Goal: Task Accomplishment & Management: Complete application form

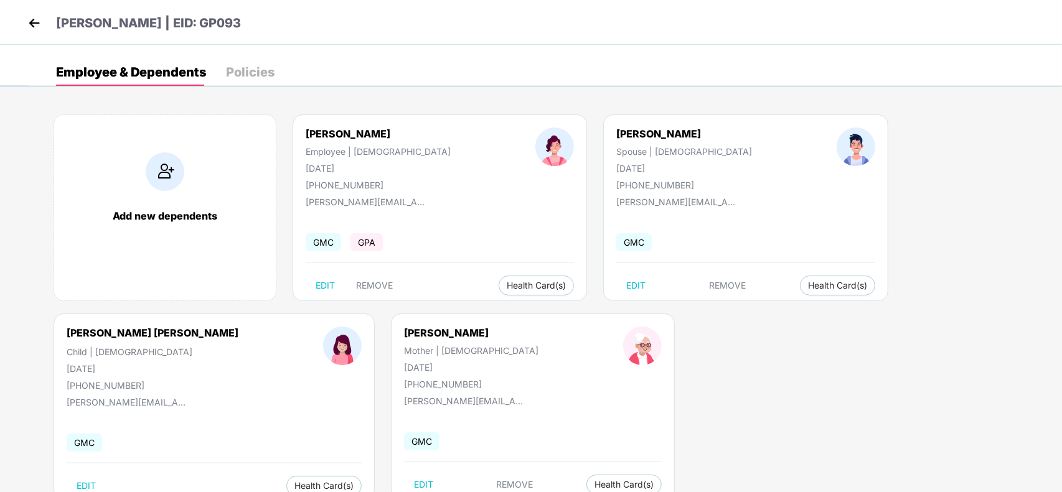
click at [33, 28] on img at bounding box center [34, 23] width 19 height 19
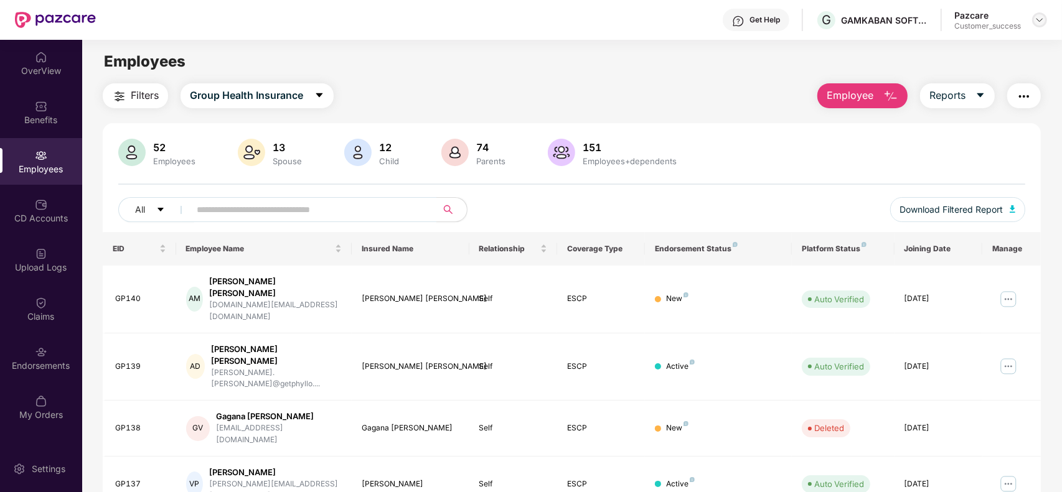
click at [1034, 22] on img at bounding box center [1039, 20] width 10 height 10
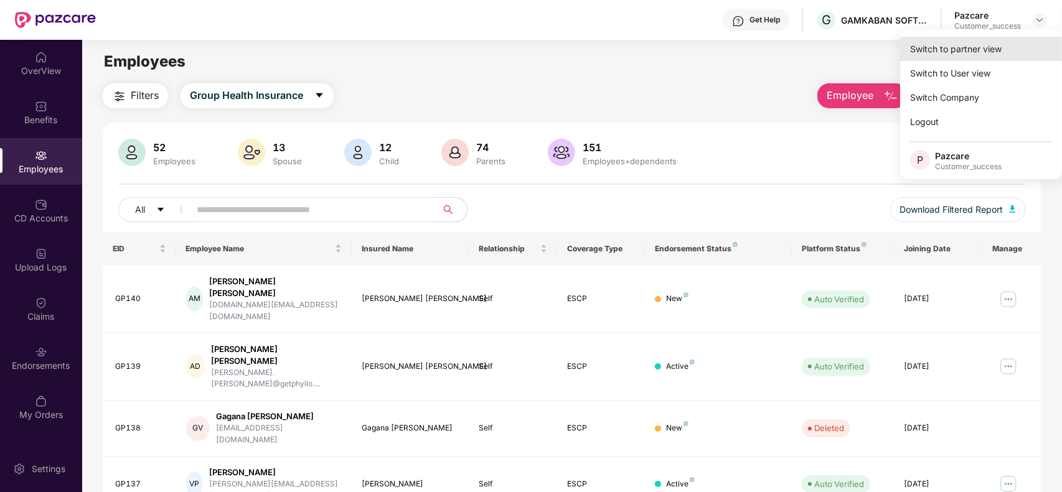
click at [956, 56] on div "Switch to partner view" at bounding box center [981, 49] width 162 height 24
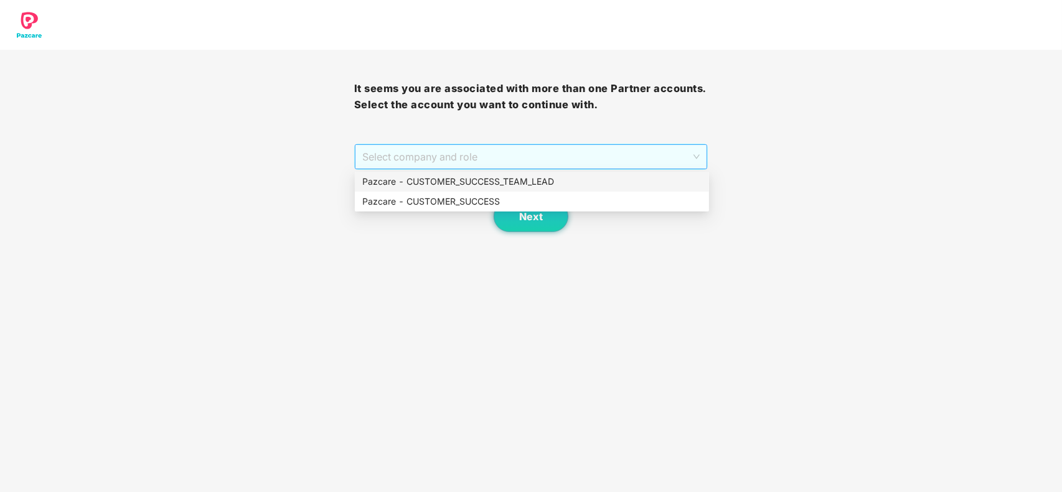
click at [556, 156] on span "Select company and role" at bounding box center [531, 157] width 338 height 24
click at [473, 197] on div "Pazcare - CUSTOMER_SUCCESS" at bounding box center [531, 202] width 339 height 14
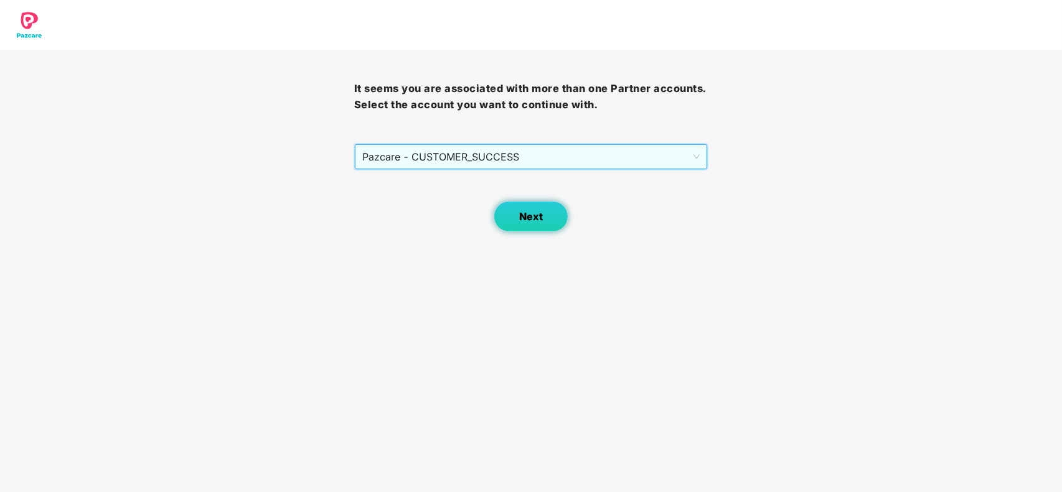
click at [526, 220] on span "Next" at bounding box center [531, 217] width 24 height 12
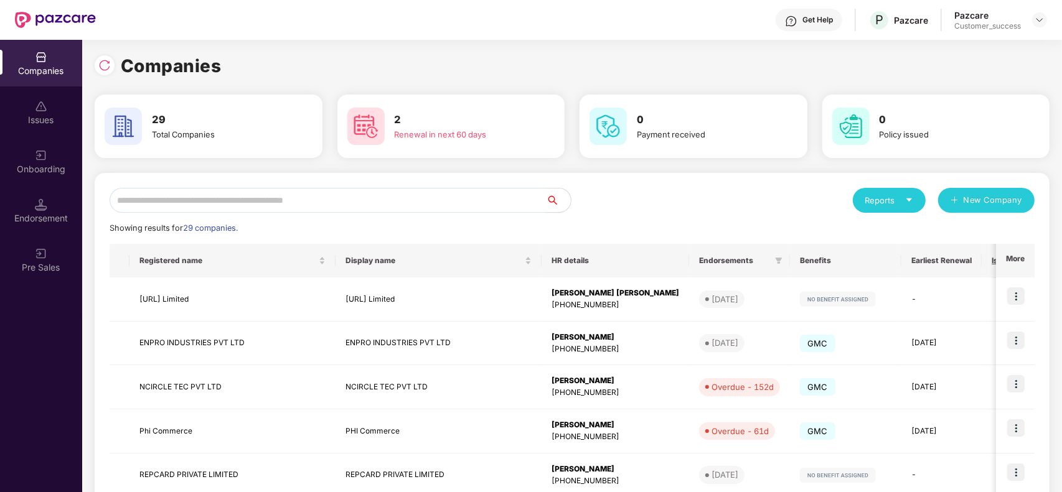
click at [325, 201] on input "text" at bounding box center [328, 200] width 436 height 25
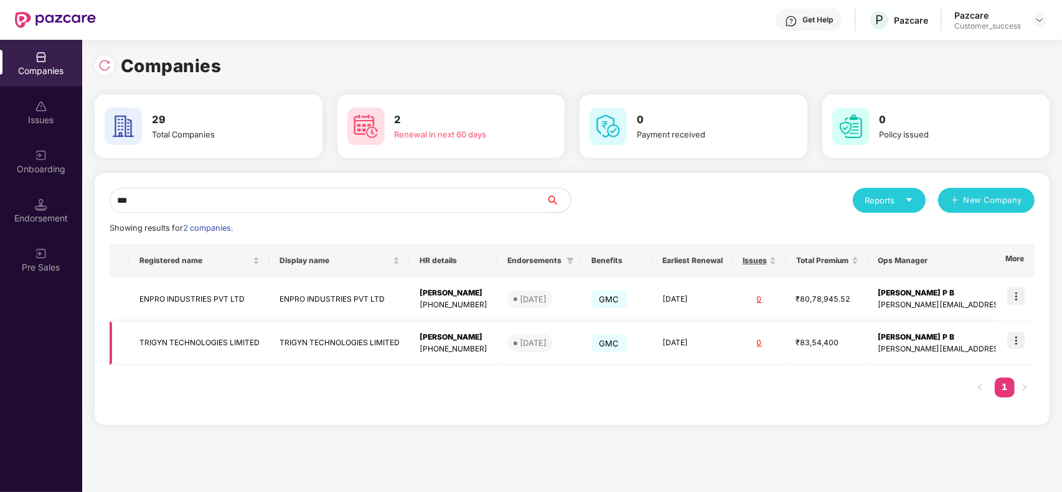
type input "***"
click at [1012, 340] on img at bounding box center [1015, 340] width 17 height 17
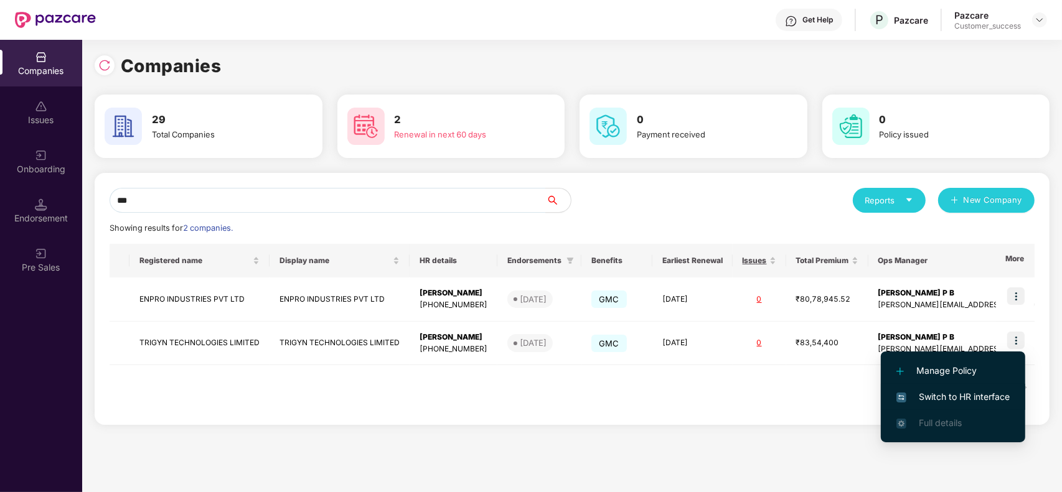
click at [938, 388] on li "Switch to HR interface" at bounding box center [953, 397] width 144 height 26
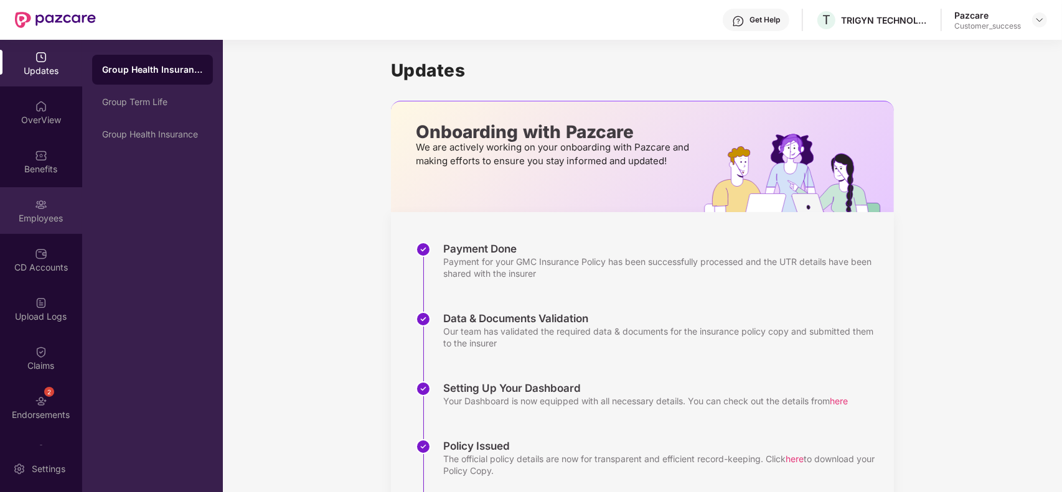
click at [45, 205] on img at bounding box center [41, 205] width 12 height 12
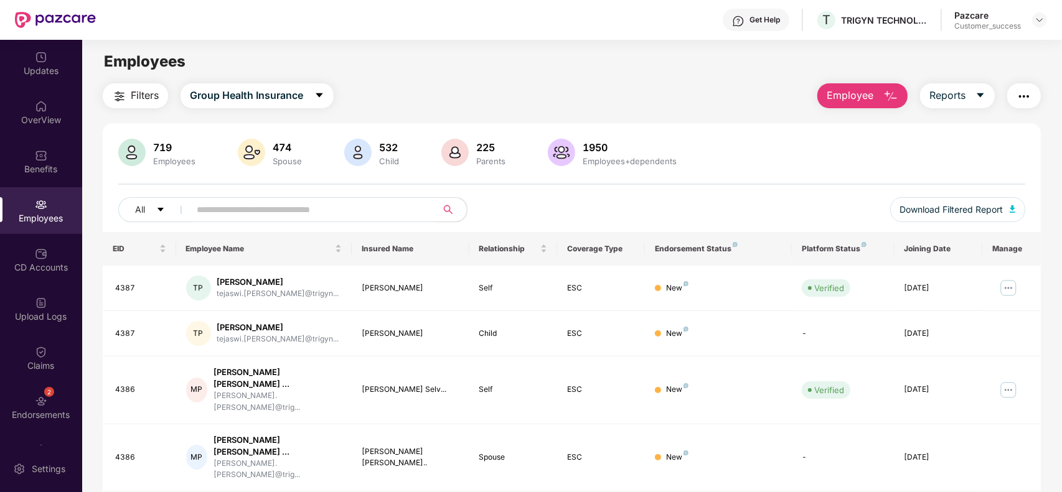
click at [273, 205] on input "text" at bounding box center [308, 209] width 223 height 19
paste input "****"
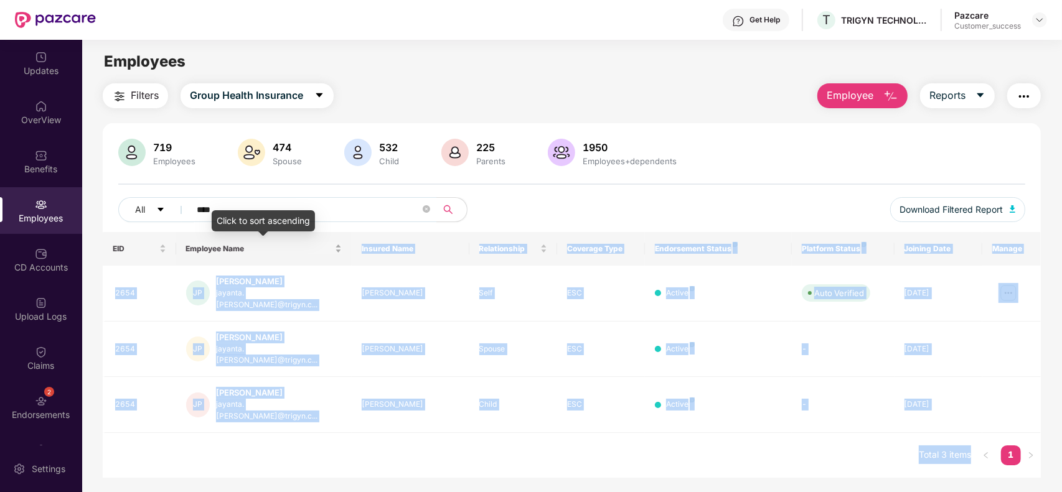
drag, startPoint x: 299, startPoint y: 319, endPoint x: 296, endPoint y: 241, distance: 77.2
click at [296, 241] on body "Get Help T TRIGYN TECHNOLOGIES LIMITED Pazcare Customer_success Updates OverVie…" at bounding box center [531, 246] width 1062 height 492
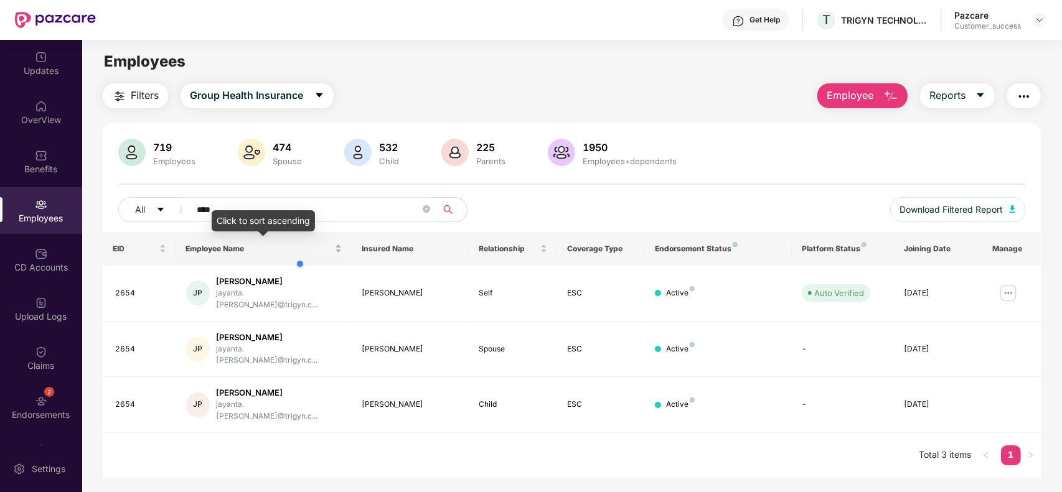
click at [296, 243] on div "Employee Name" at bounding box center [264, 249] width 156 height 12
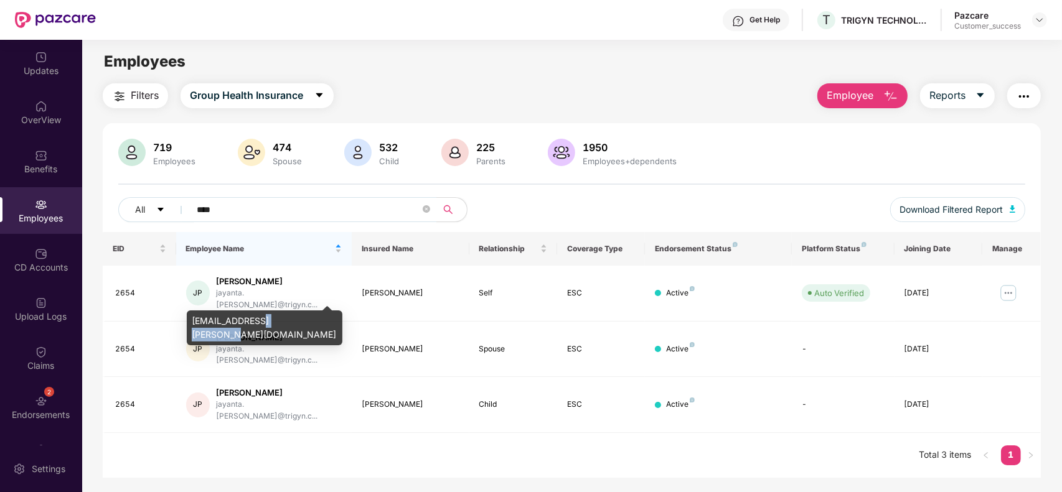
drag, startPoint x: 297, startPoint y: 318, endPoint x: 250, endPoint y: 322, distance: 47.4
click at [250, 322] on div "jayanta.patra@trigyn.com" at bounding box center [265, 328] width 156 height 35
copy div "jayanta.patra@trigyn.com"
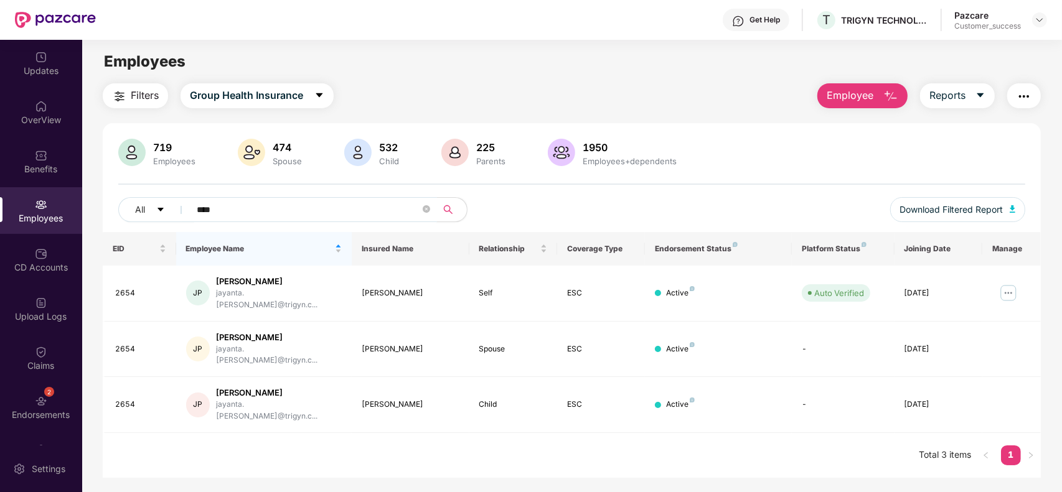
click at [252, 204] on input "****" at bounding box center [308, 209] width 223 height 19
paste input "text"
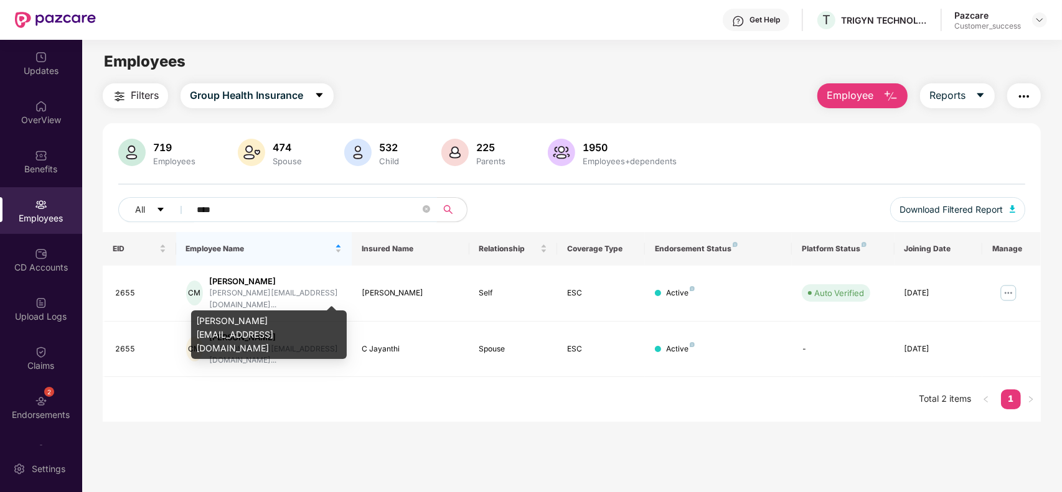
type input "****"
drag, startPoint x: 302, startPoint y: 317, endPoint x: 250, endPoint y: 313, distance: 53.1
click at [250, 313] on div "m.chinnaraju@trigyn.com" at bounding box center [269, 335] width 156 height 49
copy div "m.chinnaraju@trigyn.com"
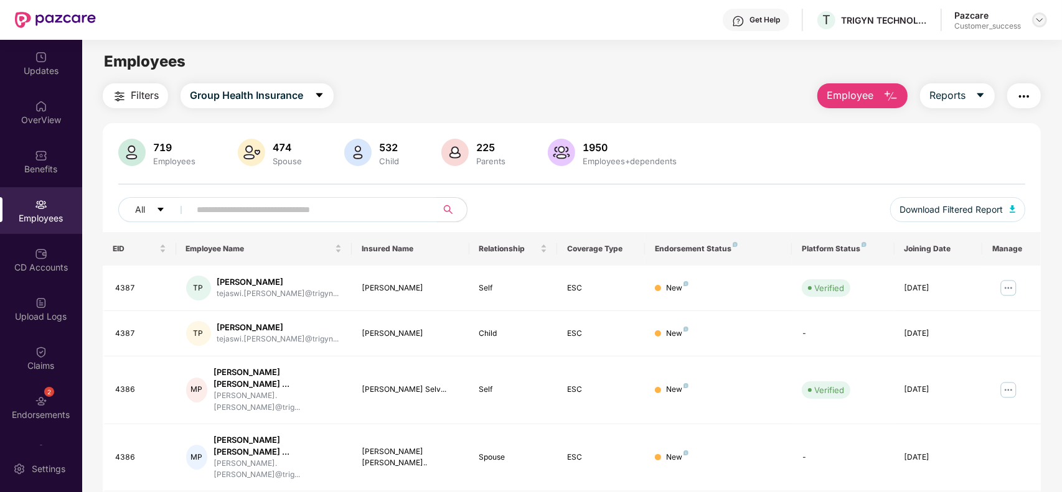
click at [1034, 17] on img at bounding box center [1039, 20] width 10 height 10
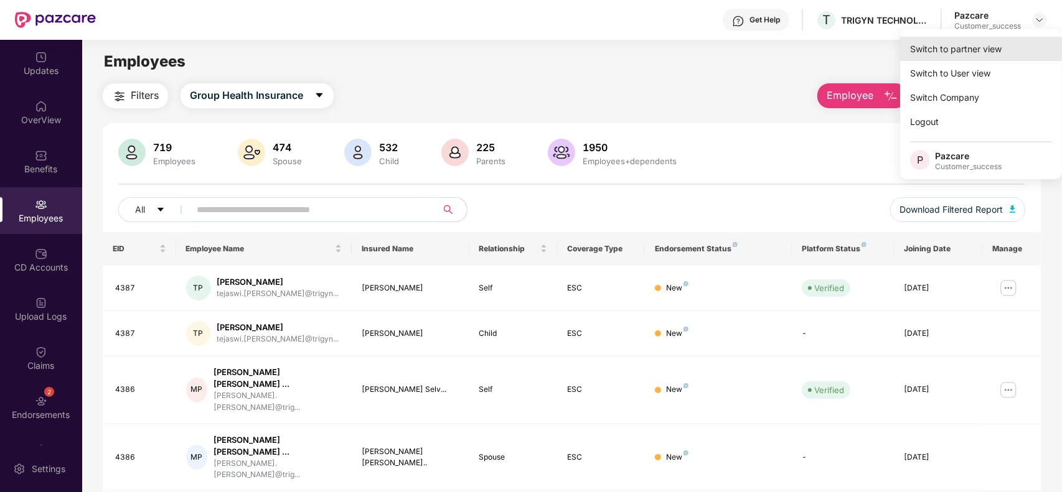
click at [996, 39] on div "Switch to partner view" at bounding box center [981, 49] width 162 height 24
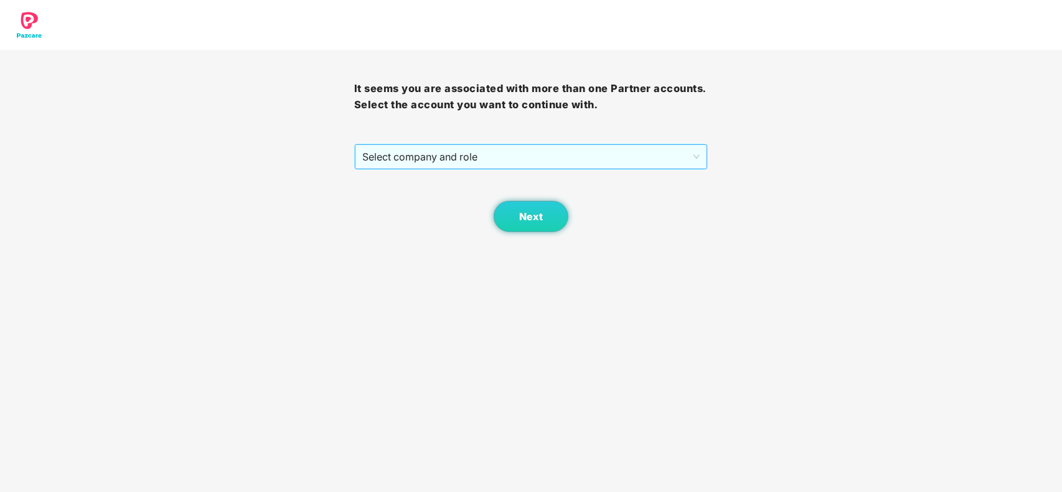
click at [530, 159] on span "Select company and role" at bounding box center [531, 157] width 338 height 24
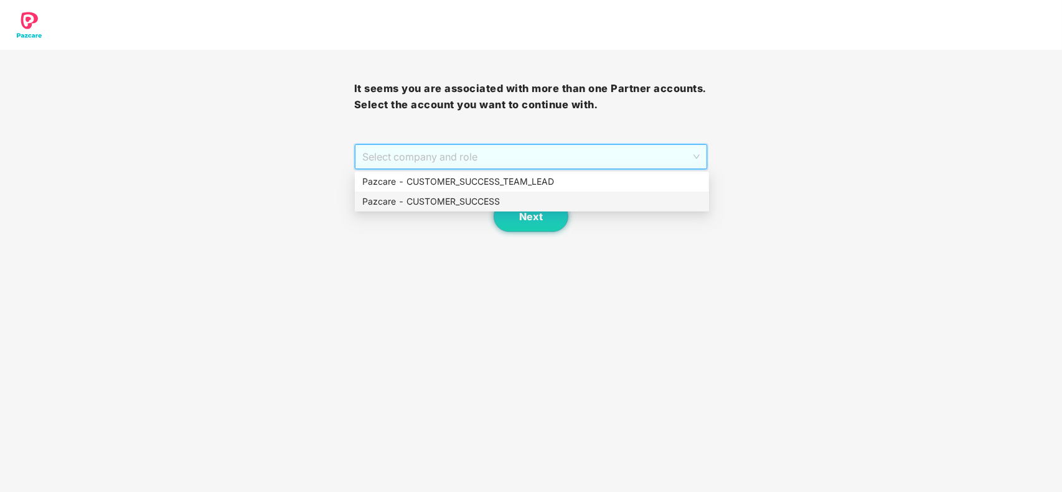
click at [474, 201] on div "Pazcare - CUSTOMER_SUCCESS" at bounding box center [531, 202] width 339 height 14
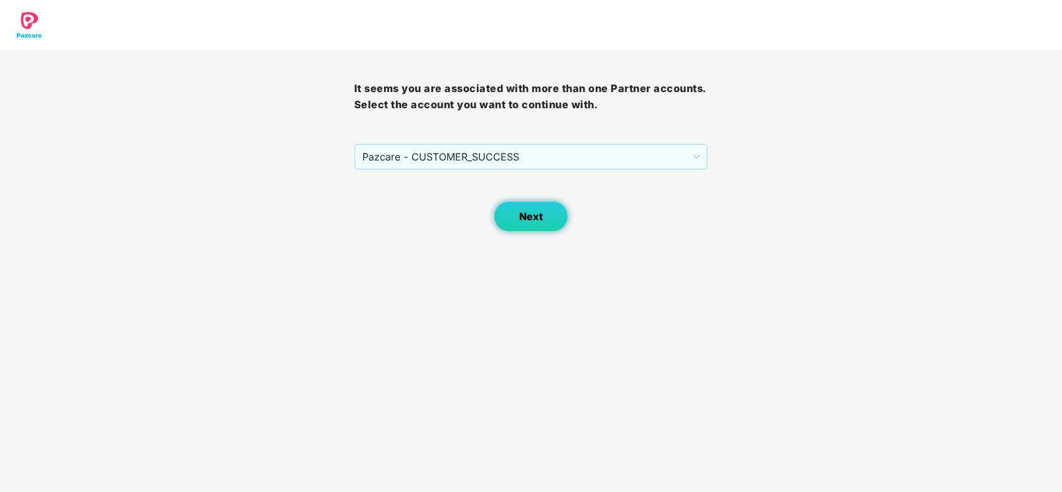
click at [512, 210] on button "Next" at bounding box center [530, 216] width 75 height 31
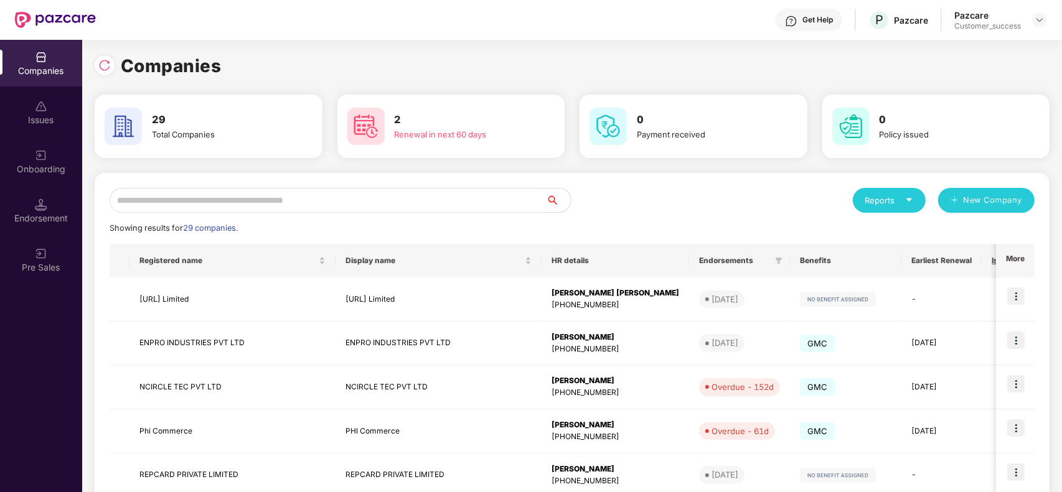
click at [344, 203] on input "text" at bounding box center [328, 200] width 436 height 25
click at [50, 165] on div "Onboarding" at bounding box center [41, 169] width 82 height 12
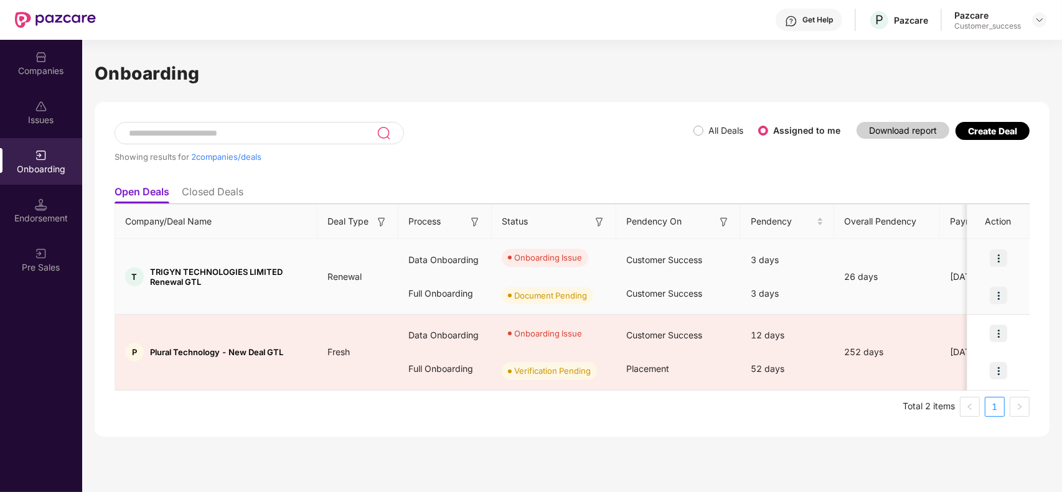
click at [1001, 259] on img at bounding box center [997, 258] width 17 height 17
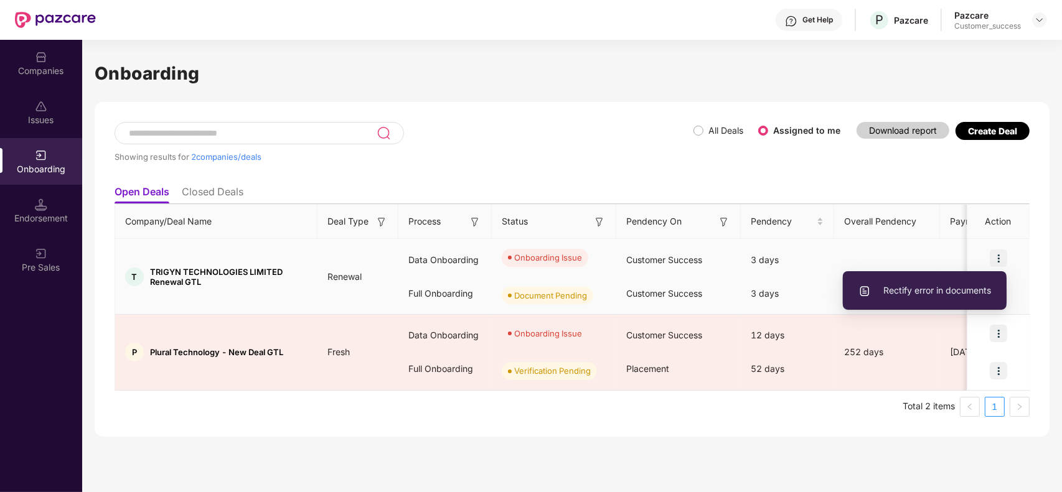
click at [945, 290] on span "Rectify error in documents" at bounding box center [924, 291] width 133 height 14
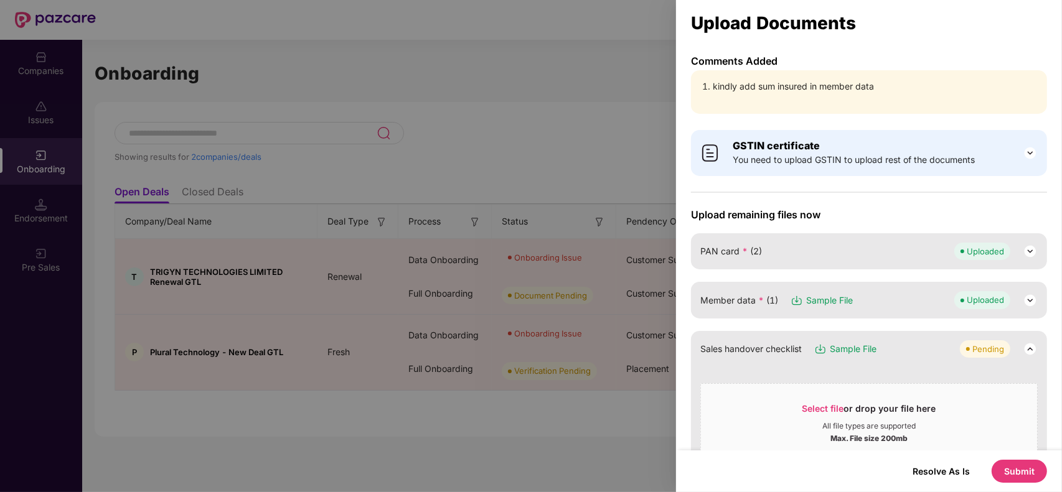
click at [1024, 297] on img at bounding box center [1029, 300] width 15 height 15
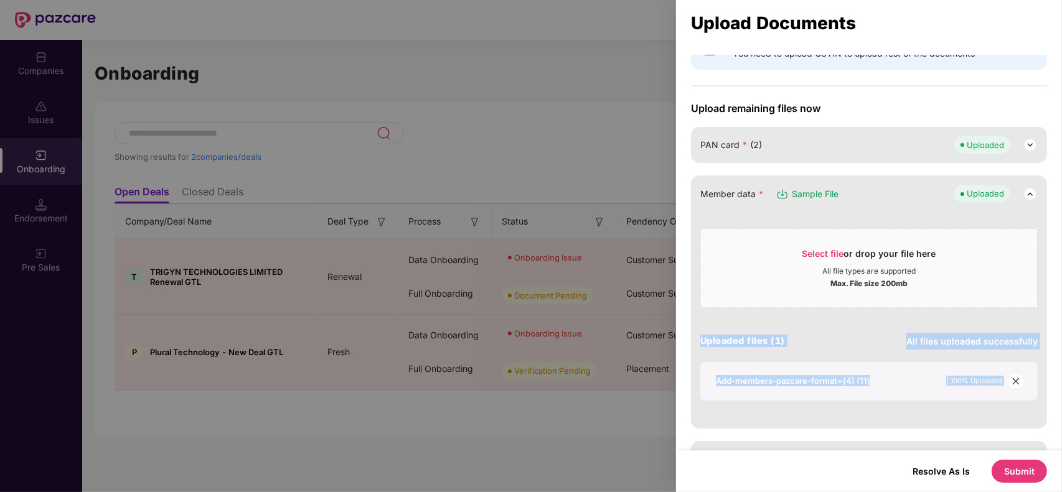
drag, startPoint x: 1040, startPoint y: 350, endPoint x: 1045, endPoint y: 439, distance: 89.7
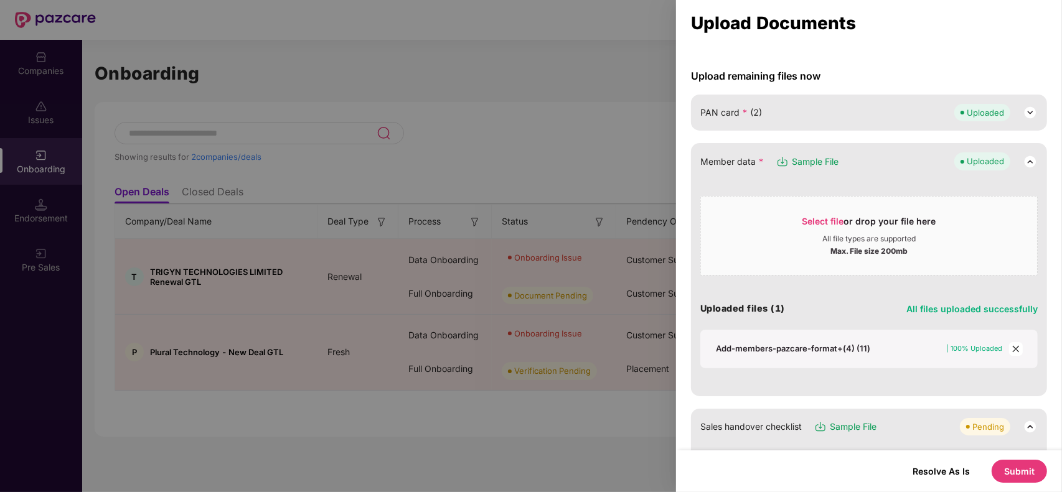
click at [758, 346] on div "Add-members-pazcare-format+(4) (11)" at bounding box center [793, 348] width 154 height 11
click at [810, 163] on span "Sample File" at bounding box center [815, 162] width 47 height 14
drag, startPoint x: 642, startPoint y: 76, endPoint x: 571, endPoint y: 79, distance: 71.0
click at [571, 79] on div at bounding box center [531, 246] width 1062 height 492
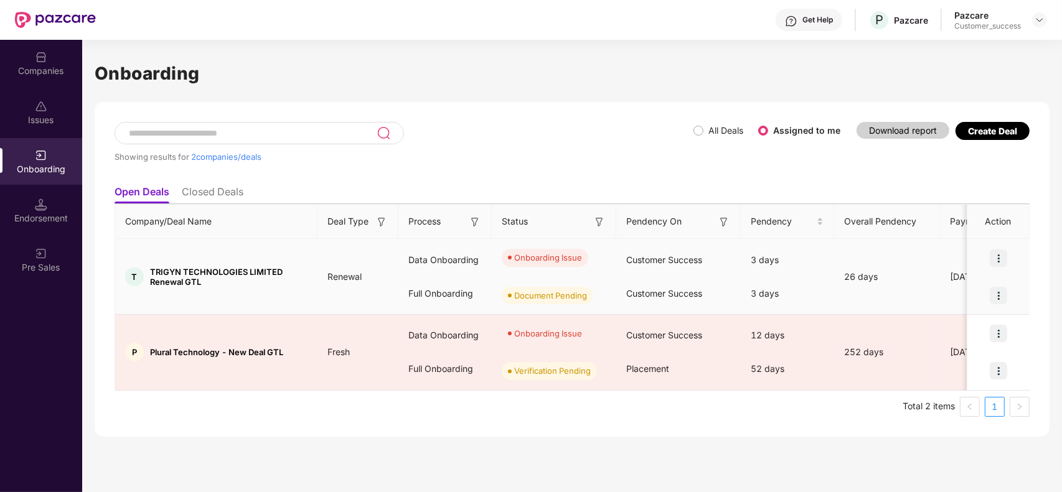
click at [999, 259] on img at bounding box center [997, 258] width 17 height 17
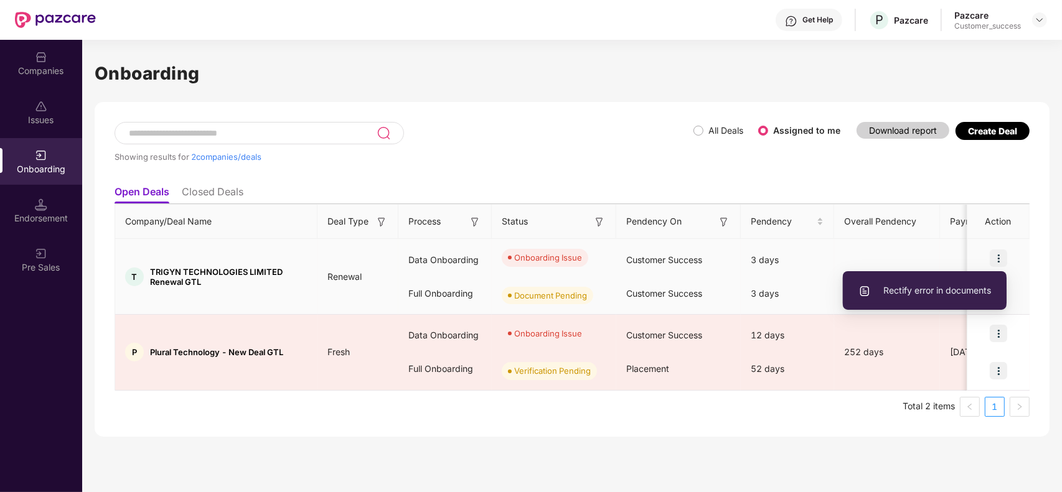
click at [943, 288] on span "Rectify error in documents" at bounding box center [924, 291] width 133 height 14
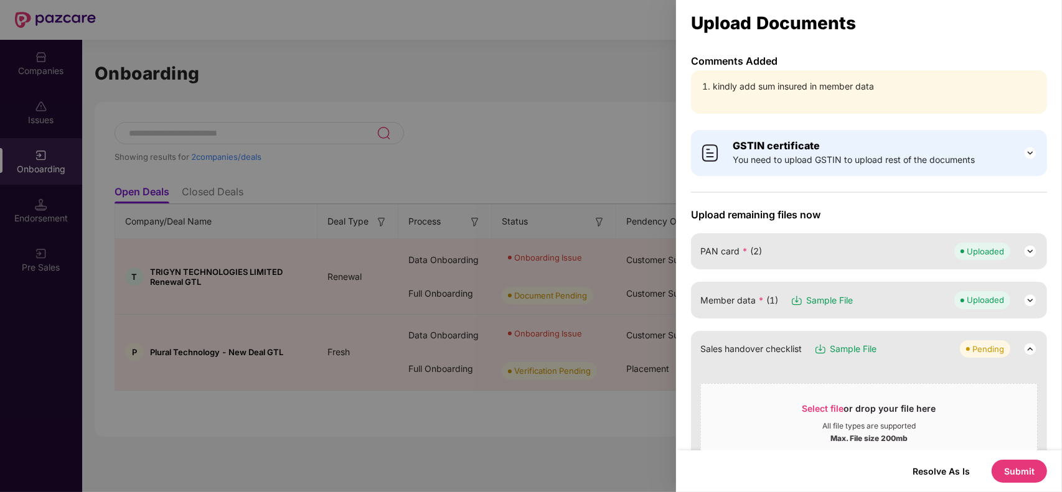
click at [1028, 302] on img at bounding box center [1029, 300] width 15 height 15
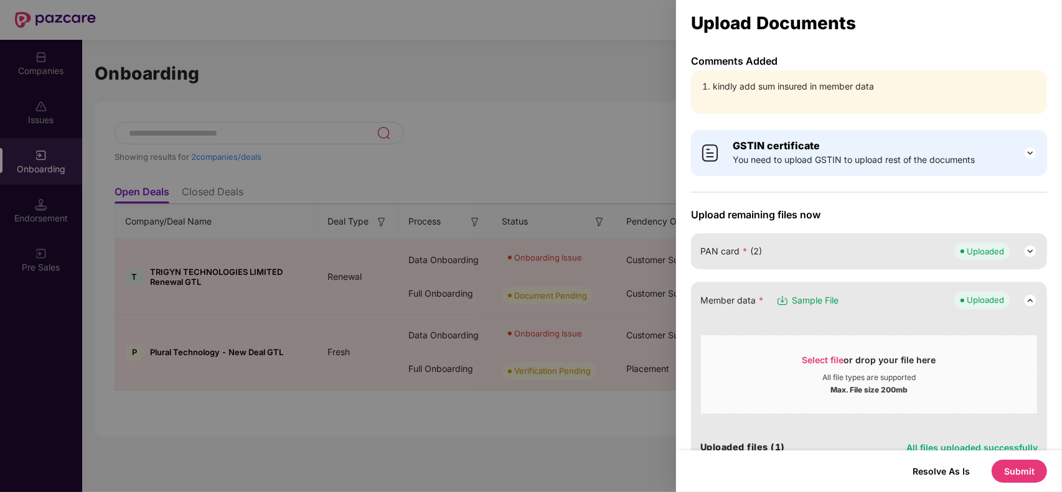
click at [1041, 353] on div "Member data * Sample File Uploaded Select file or drop your file here All file …" at bounding box center [869, 408] width 356 height 253
drag, startPoint x: 1041, startPoint y: 353, endPoint x: 1029, endPoint y: 356, distance: 12.7
click at [1029, 356] on div "Member data * Sample File Uploaded Select file or drop your file here All file …" at bounding box center [869, 408] width 356 height 253
drag, startPoint x: 1044, startPoint y: 375, endPoint x: 1017, endPoint y: 424, distance: 55.7
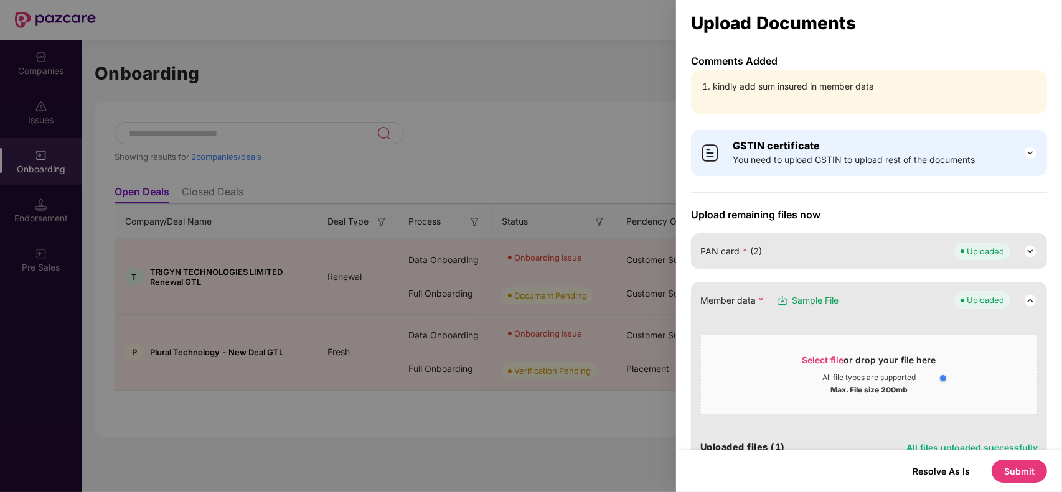
click at [1017, 424] on body "Get Help P Pazcare Pazcare Customer_success Companies Issues Onboarding Endorse…" at bounding box center [531, 246] width 1062 height 492
drag, startPoint x: 1039, startPoint y: 322, endPoint x: 1053, endPoint y: 412, distance: 90.6
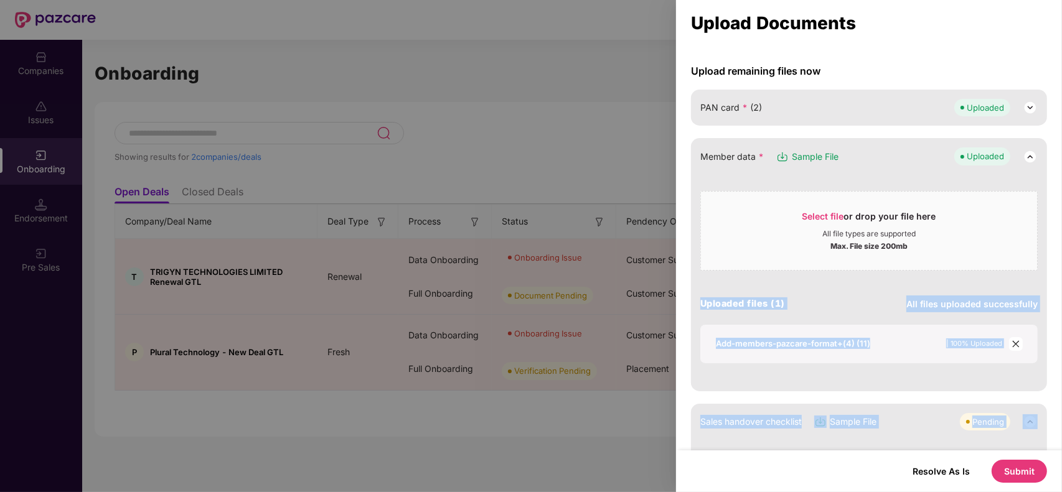
scroll to position [187, 0]
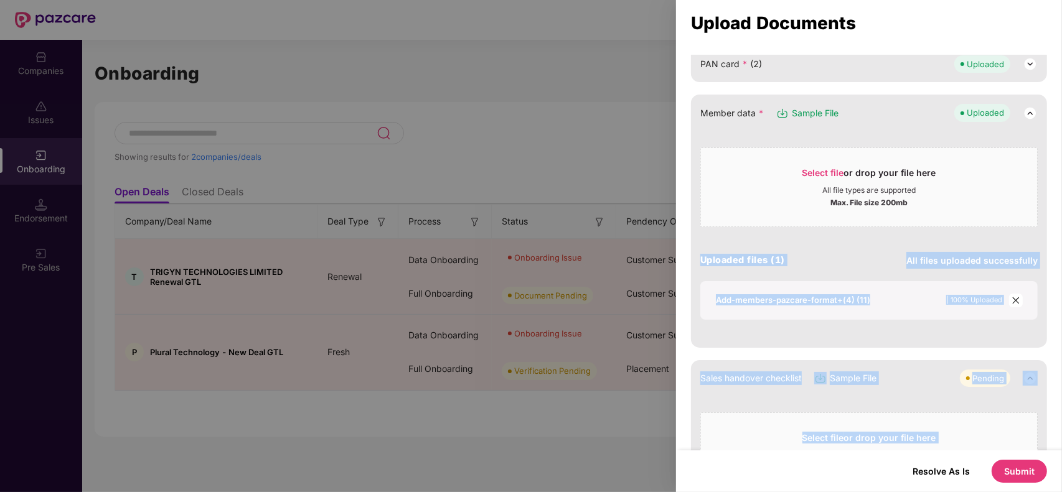
drag, startPoint x: 1046, startPoint y: 408, endPoint x: 1049, endPoint y: 440, distance: 32.5
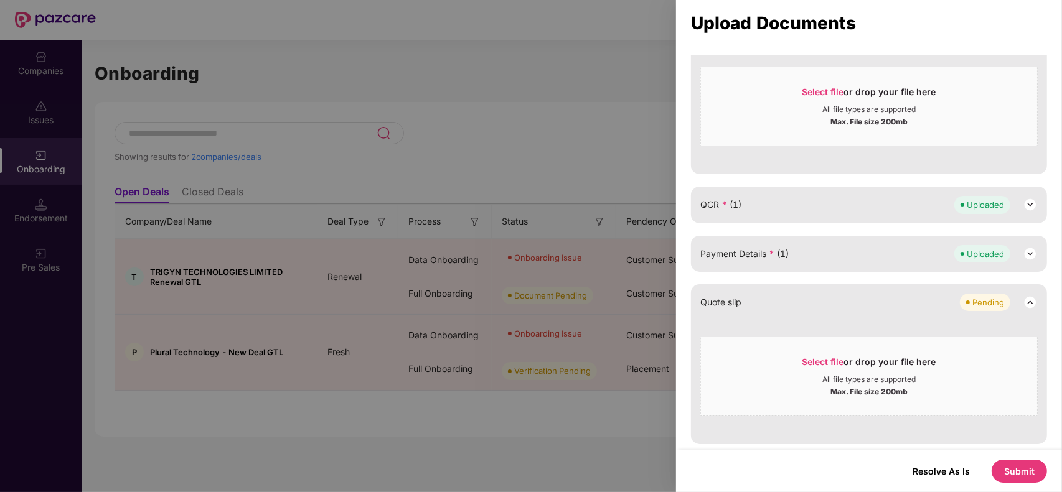
click at [1050, 182] on div "GSTIN certificate You need to upload GSTIN to upload rest of the documents Uplo…" at bounding box center [869, 155] width 386 height 1133
click at [1016, 181] on div "Upload remaining files now PAN card * (2) Uploaded Member data * Sample File Up…" at bounding box center [869, 195] width 356 height 1040
drag, startPoint x: 1016, startPoint y: 181, endPoint x: 1011, endPoint y: 131, distance: 50.0
click at [1011, 131] on div "Upload remaining files now PAN card * (2) Uploaded Member data * Sample File Up…" at bounding box center [869, 195] width 356 height 1040
click at [1032, 171] on div "Sales handover checklist Sample File Pending Select file or drop your file here…" at bounding box center [869, 94] width 356 height 160
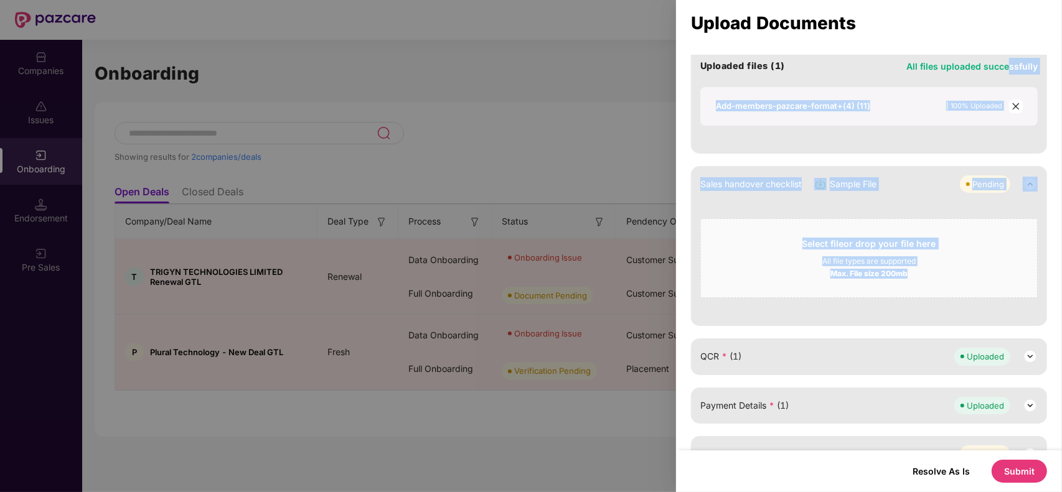
scroll to position [161, 0]
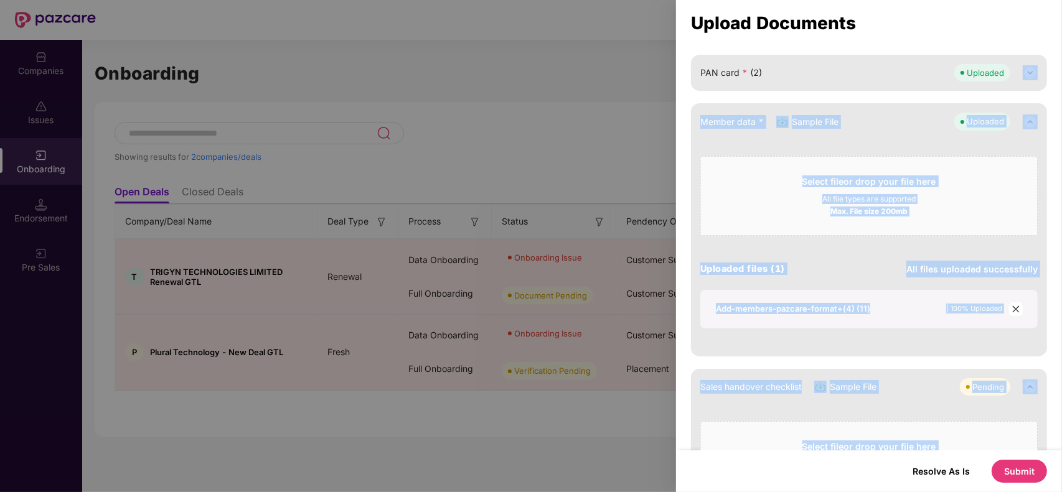
drag, startPoint x: 1032, startPoint y: 171, endPoint x: 1008, endPoint y: 51, distance: 122.4
click at [1008, 51] on div "Upload Documents Comments Added kindly add sum insured in member data GSTIN cer…" at bounding box center [869, 246] width 386 height 492
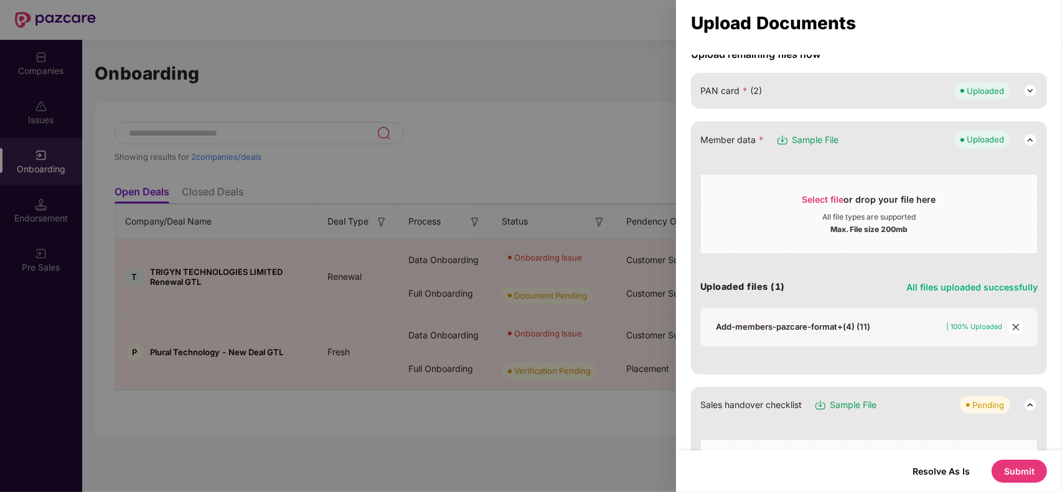
click at [1017, 329] on icon "close" at bounding box center [1015, 327] width 9 height 9
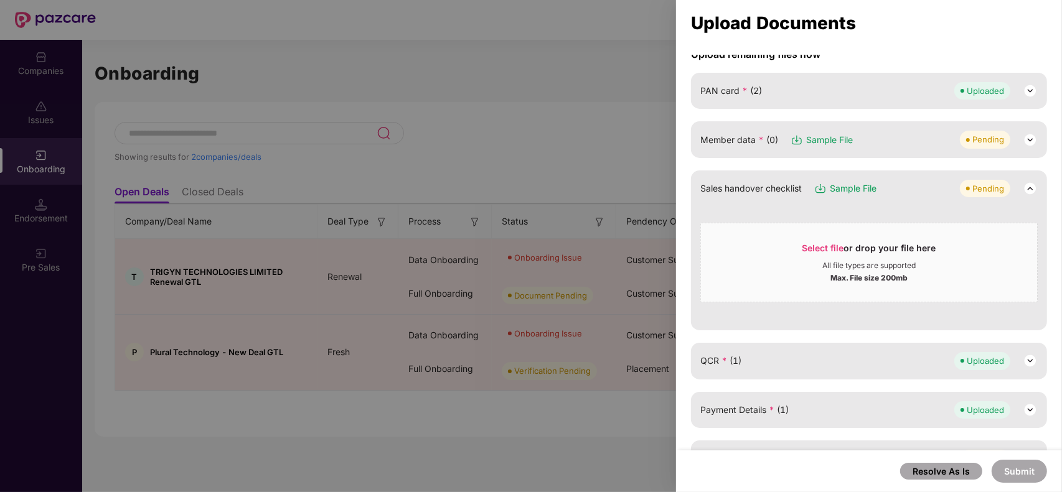
click at [1027, 135] on img at bounding box center [1029, 140] width 15 height 15
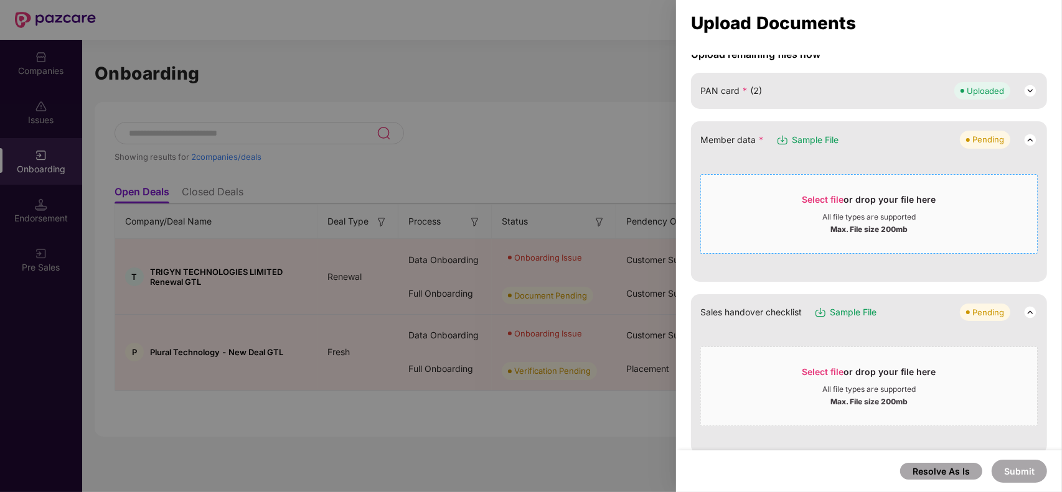
click at [814, 197] on span "Select file" at bounding box center [823, 199] width 42 height 11
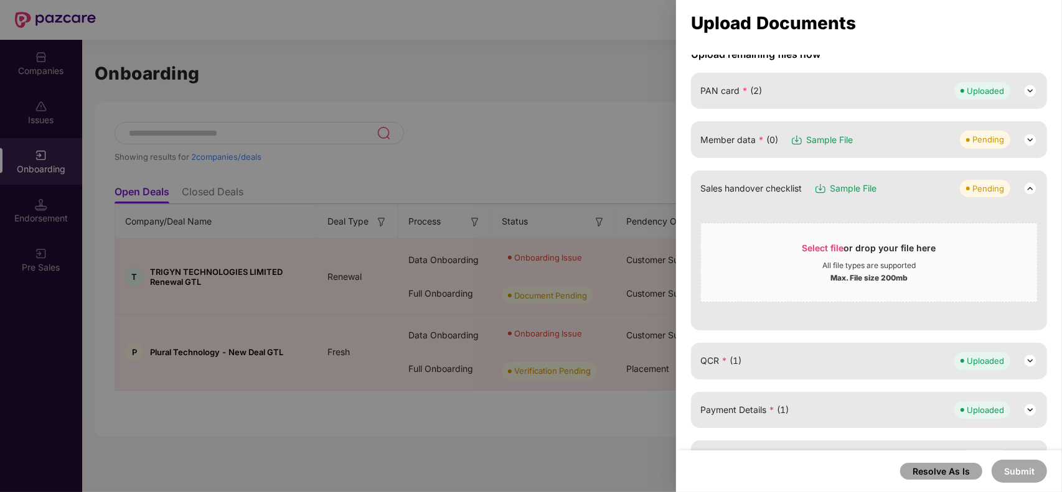
click at [1028, 135] on img at bounding box center [1029, 140] width 15 height 15
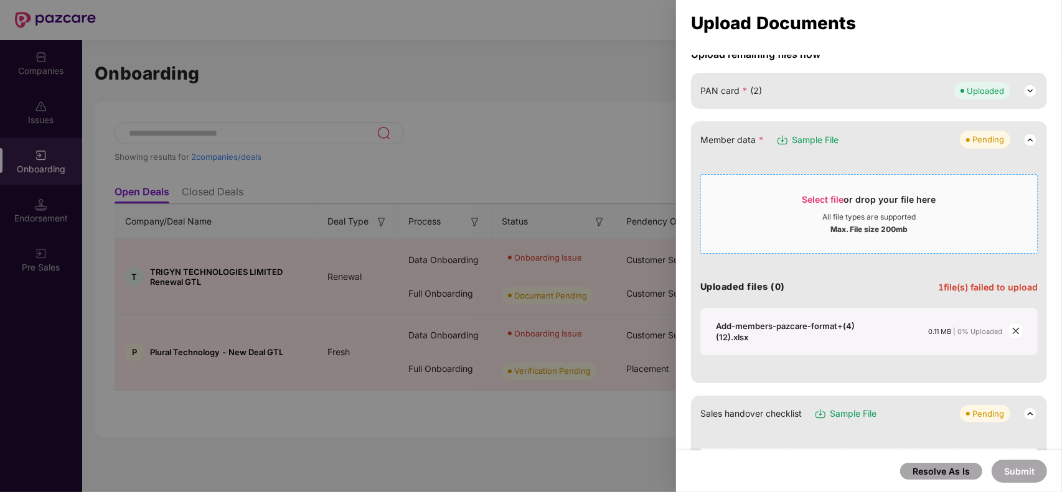
click at [820, 190] on span "Select file or drop your file here All file types are supported Max. File size …" at bounding box center [869, 214] width 336 height 60
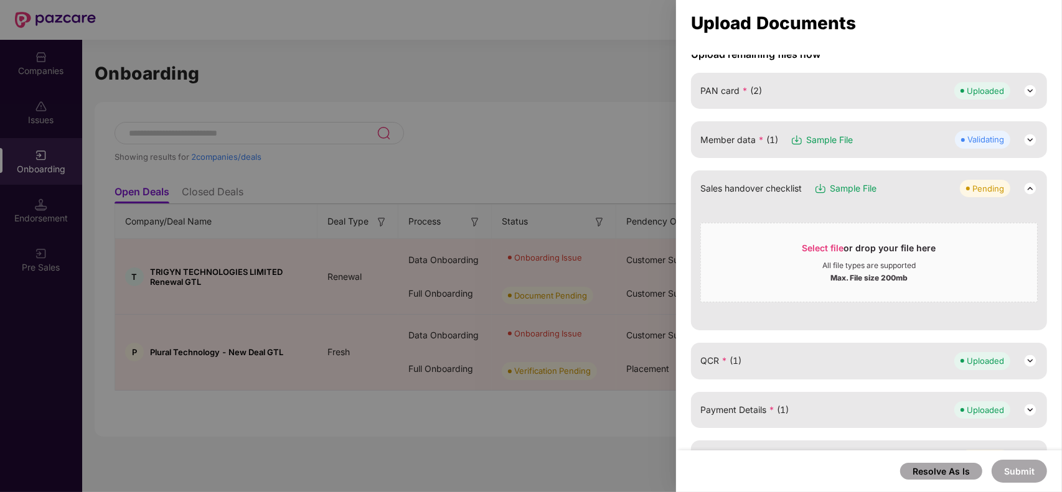
click at [1025, 187] on img at bounding box center [1029, 188] width 15 height 15
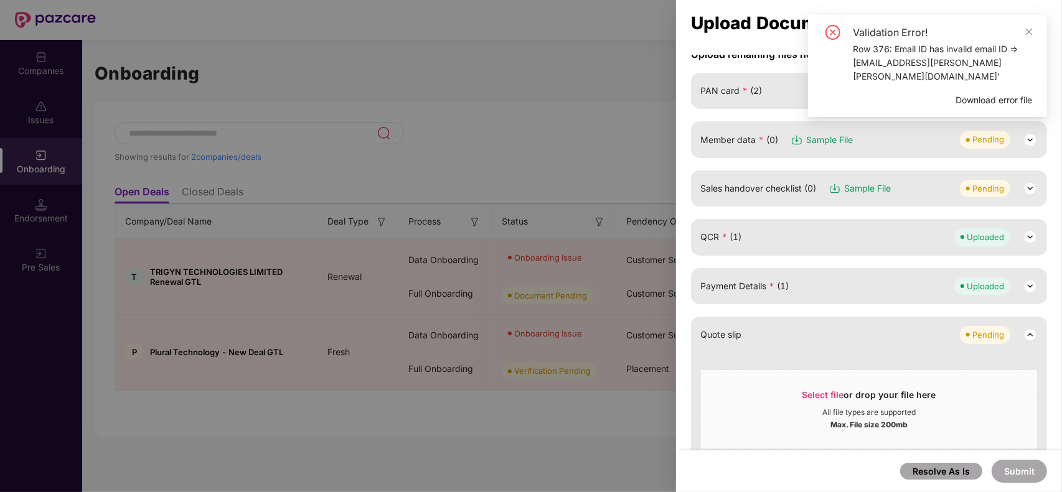
click at [1027, 137] on img at bounding box center [1029, 140] width 15 height 15
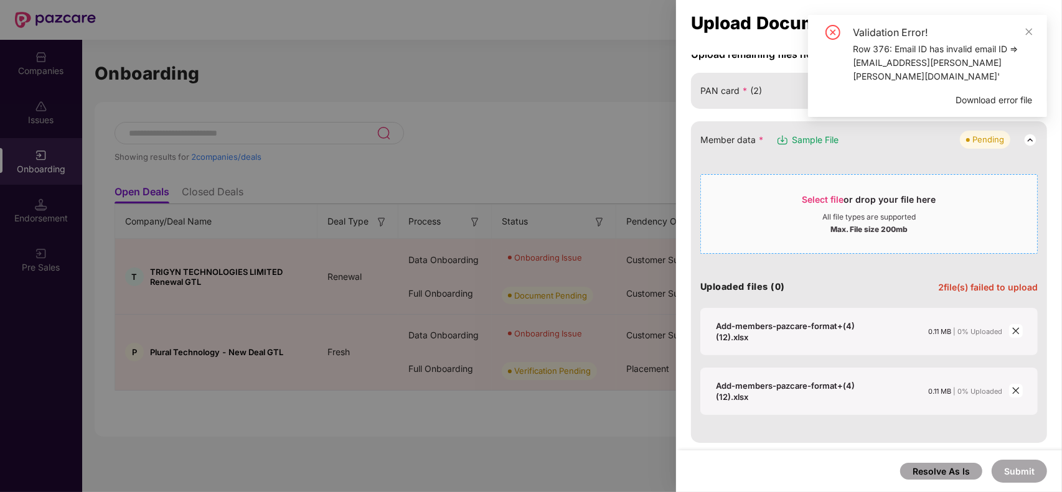
click at [815, 197] on span "Select file" at bounding box center [823, 199] width 42 height 11
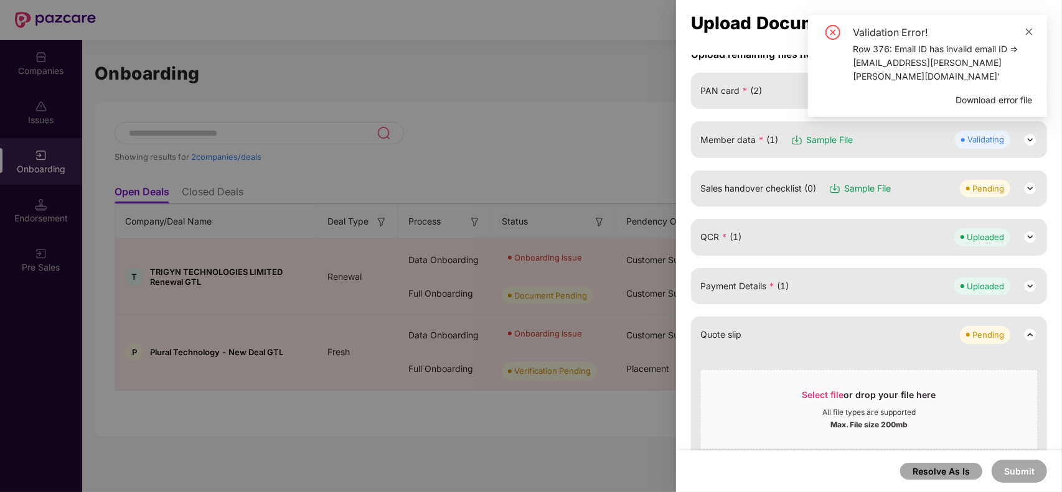
click at [1027, 30] on icon "close" at bounding box center [1028, 31] width 9 height 9
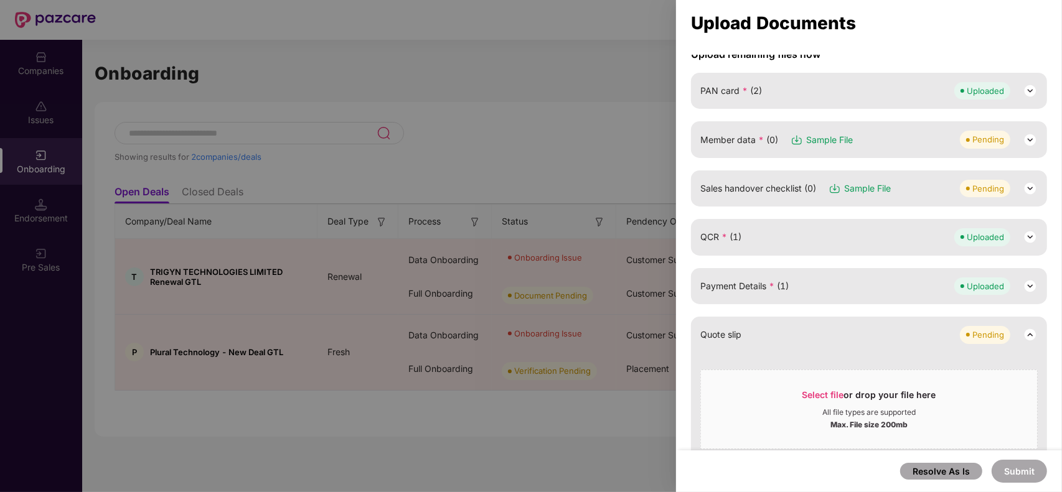
click at [1024, 138] on img at bounding box center [1029, 140] width 15 height 15
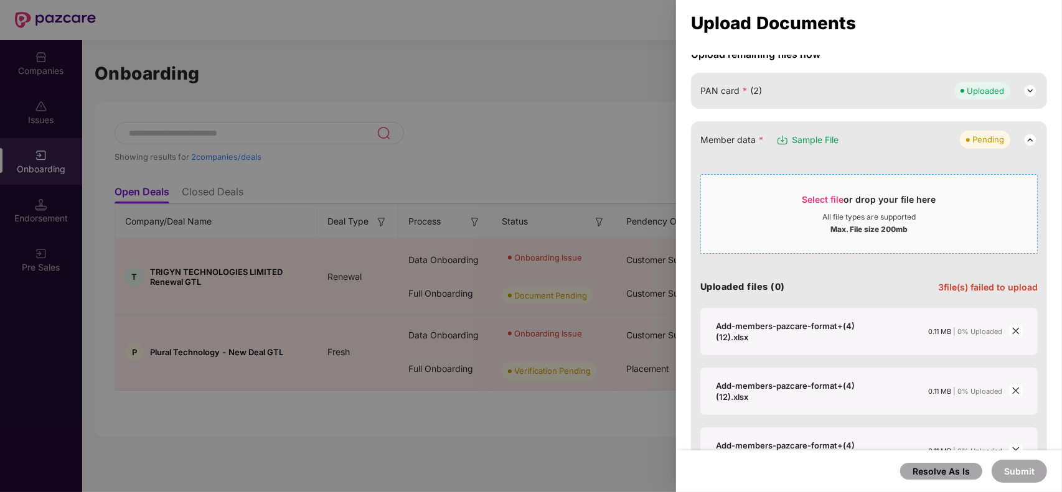
click at [822, 197] on span "Select file" at bounding box center [823, 199] width 42 height 11
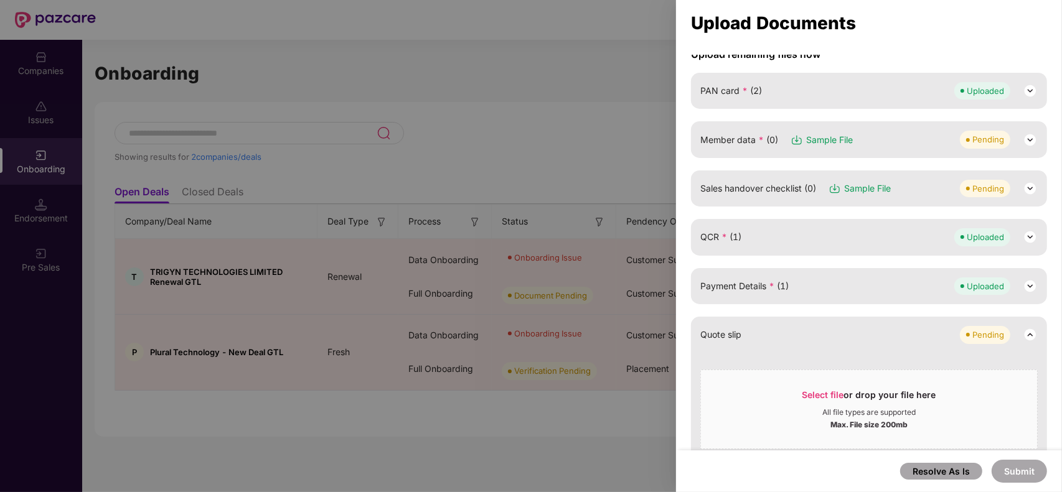
click at [921, 138] on div "Member data * (0) Sample File Pending" at bounding box center [868, 139] width 337 height 17
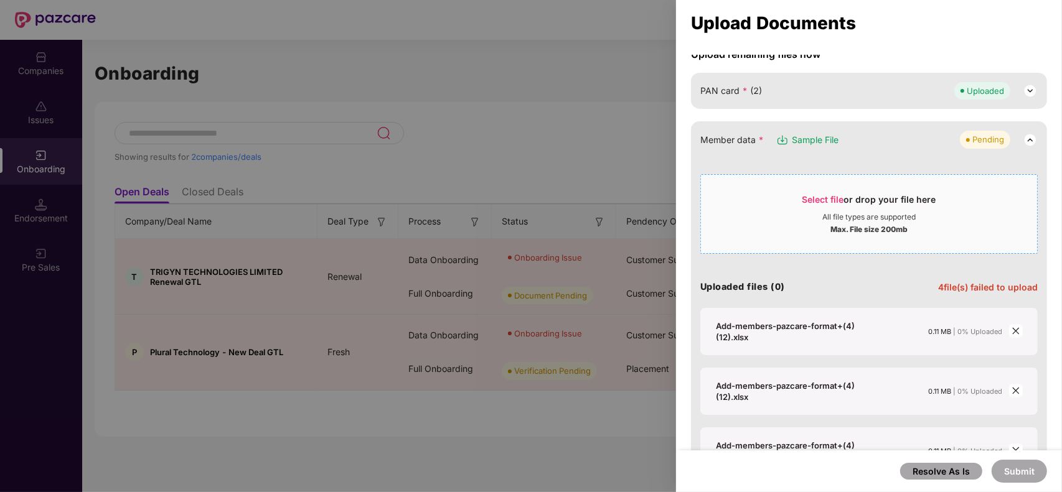
click at [828, 194] on span "Select file" at bounding box center [823, 199] width 42 height 11
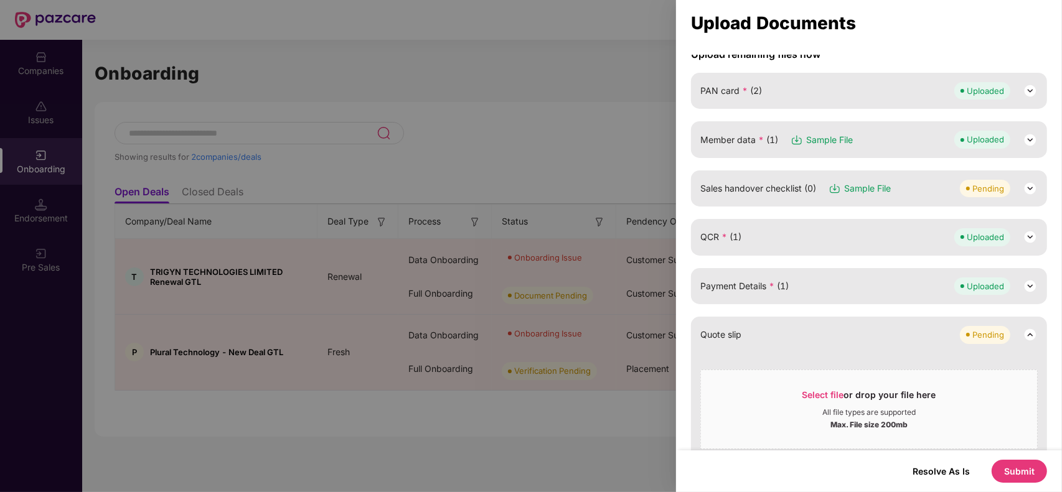
click at [1012, 478] on button "Submit" at bounding box center [1018, 471] width 55 height 23
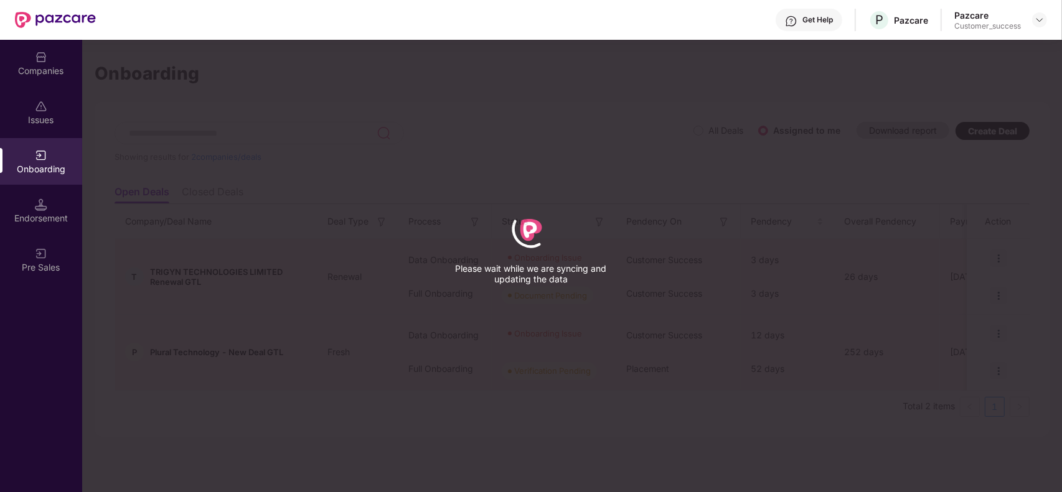
click at [1012, 478] on div "Please wait while we are syncing and updating the data" at bounding box center [531, 246] width 1062 height 492
